Goal: Task Accomplishment & Management: Manage account settings

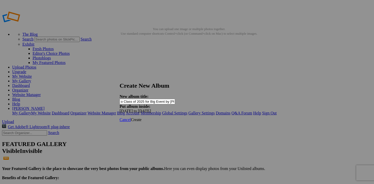
scroll to position [0, 29]
type input "Senior Group photo Class of 2025 for Big Event by [PERSON_NAME]"
click at [142, 117] on span "Create" at bounding box center [136, 119] width 11 height 4
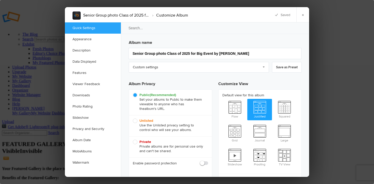
click at [136, 120] on span "Unlisted Use the Unlisted privacy setting to control who will see your albums." at bounding box center [169, 125] width 73 height 14
click at [133, 118] on input "Unlisted Use the Unlisted privacy setting to control who will see your albums." at bounding box center [133, 118] width 0 height 0
radio input "true"
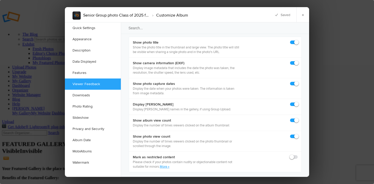
scroll to position [730, 0]
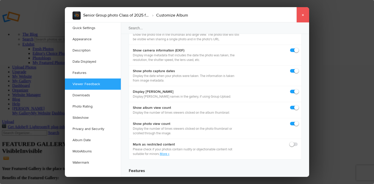
click at [305, 15] on link "×" at bounding box center [303, 14] width 13 height 15
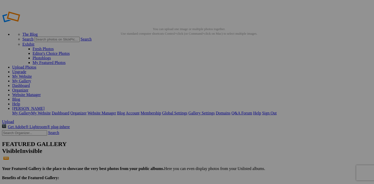
type input "Senior Group photo Class of 2025 for Big Event by [PERSON_NAME]"
